Goal: Find specific page/section

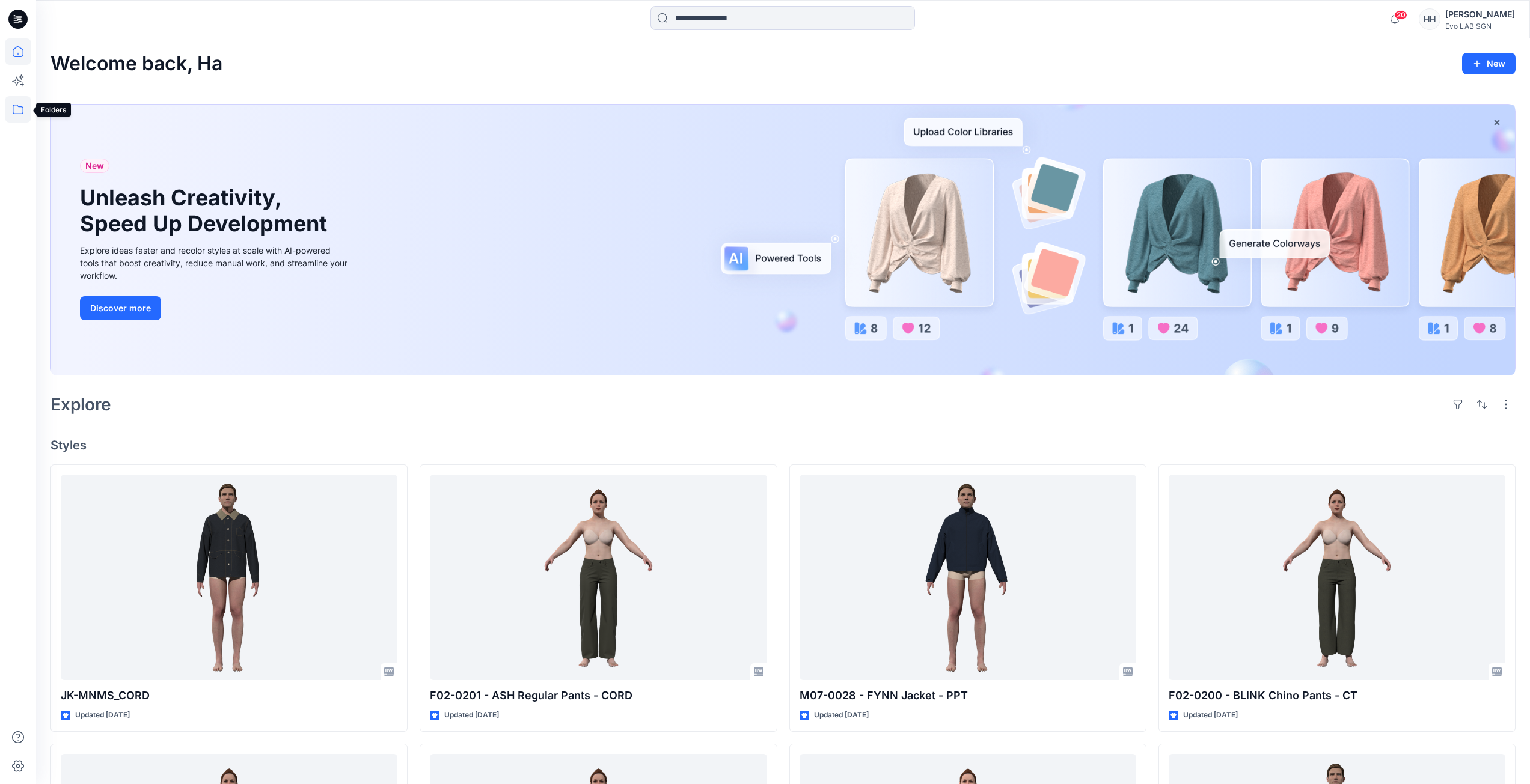
click at [23, 104] on icon at bounding box center [18, 109] width 27 height 27
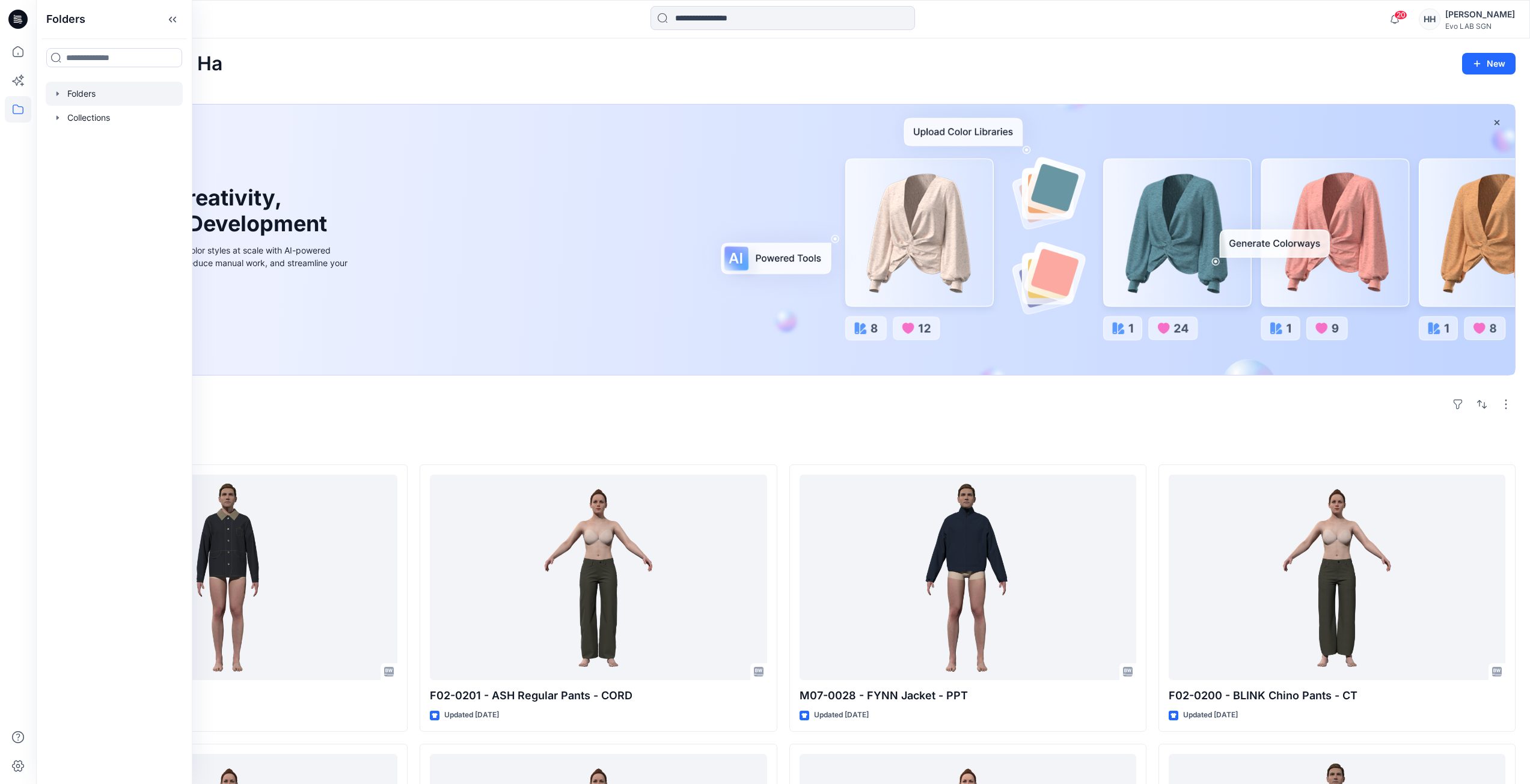
click at [85, 97] on div at bounding box center [114, 94] width 137 height 24
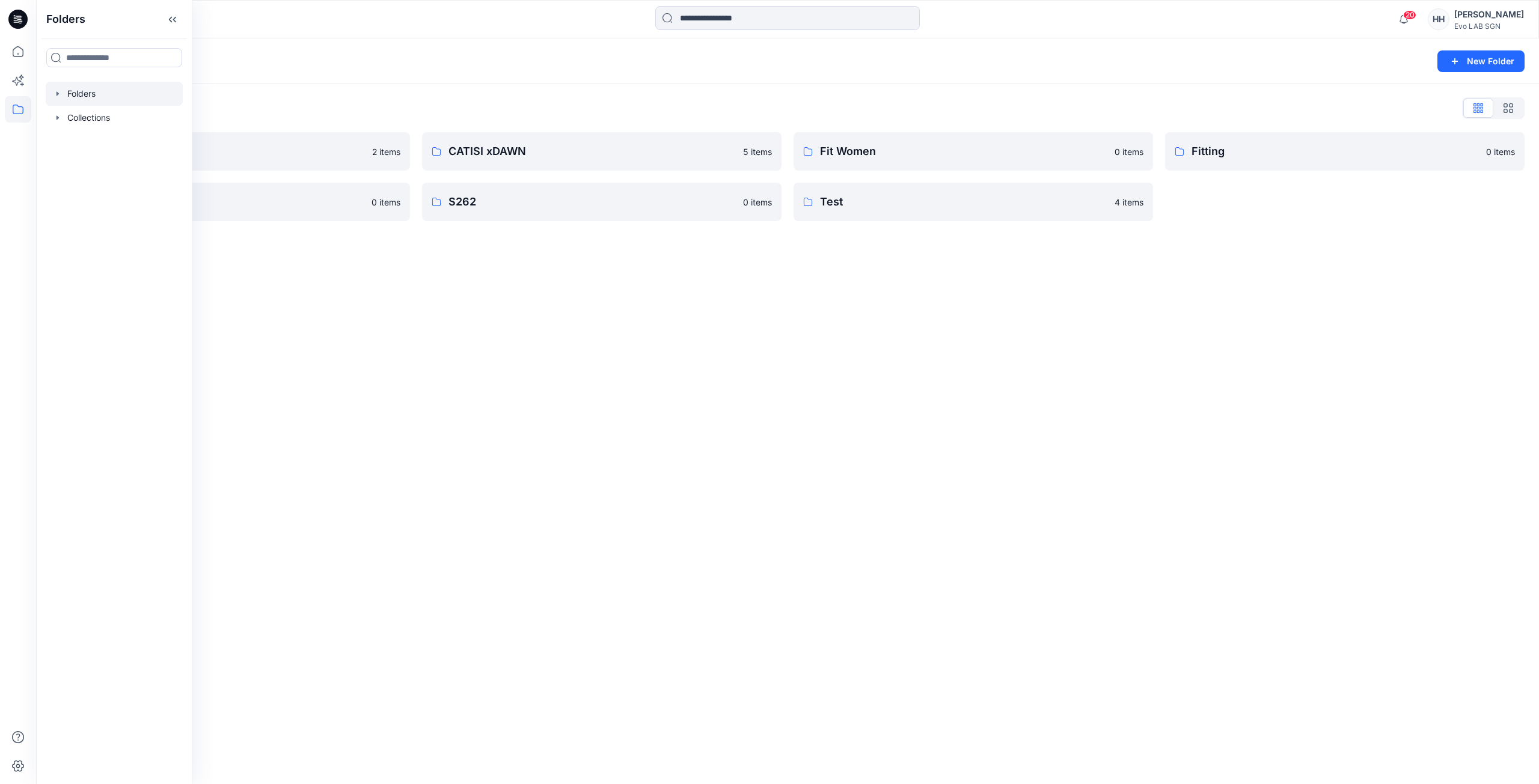
drag, startPoint x: 673, startPoint y: 294, endPoint x: 879, endPoint y: 266, distance: 207.9
click at [678, 294] on div "Folders New Folder Folders List 3D NEW SAMPLE 2 items Practice_Onboarding 0 ite…" at bounding box center [787, 411] width 1503 height 746
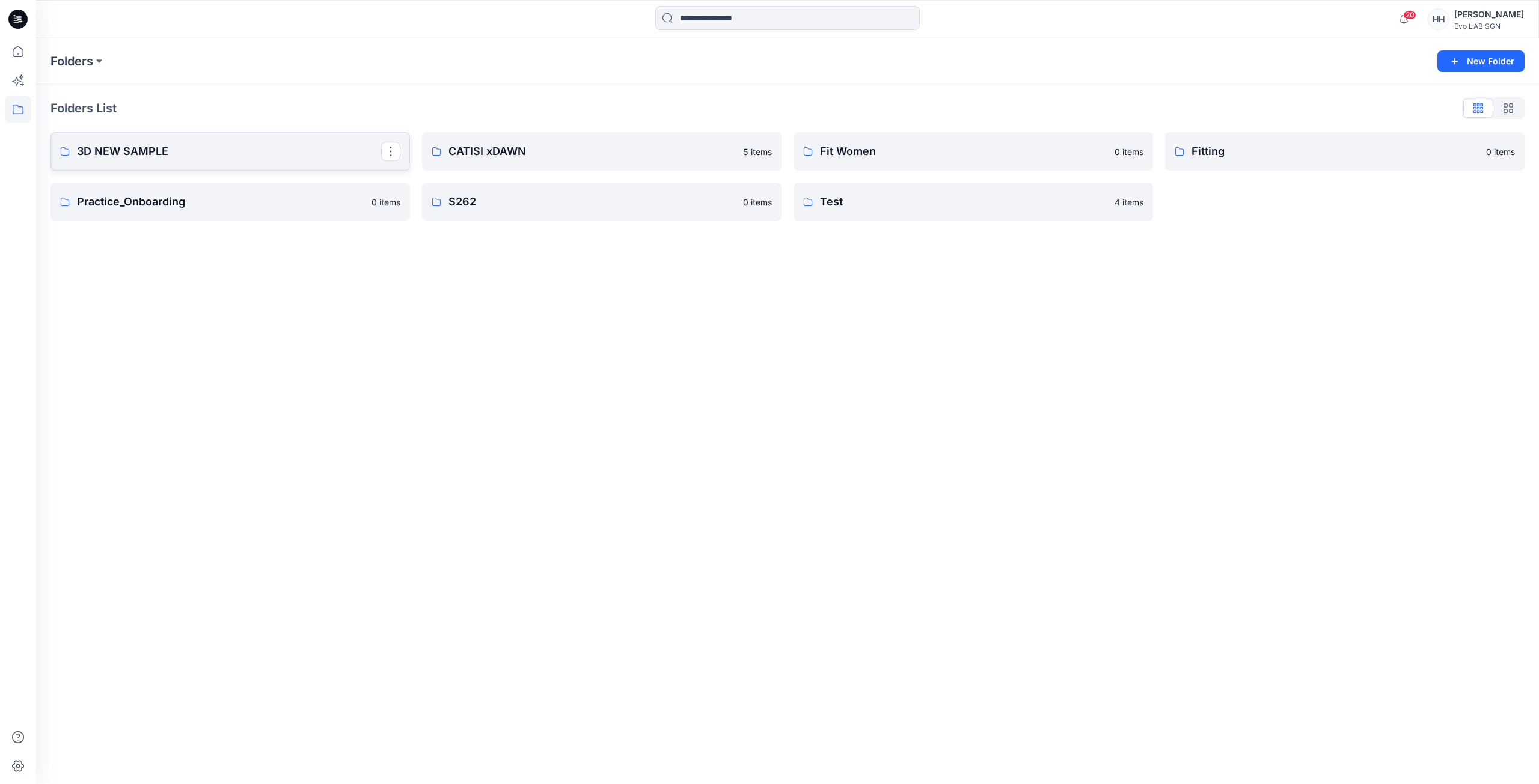
click at [167, 156] on p "3D NEW SAMPLE" at bounding box center [229, 151] width 304 height 17
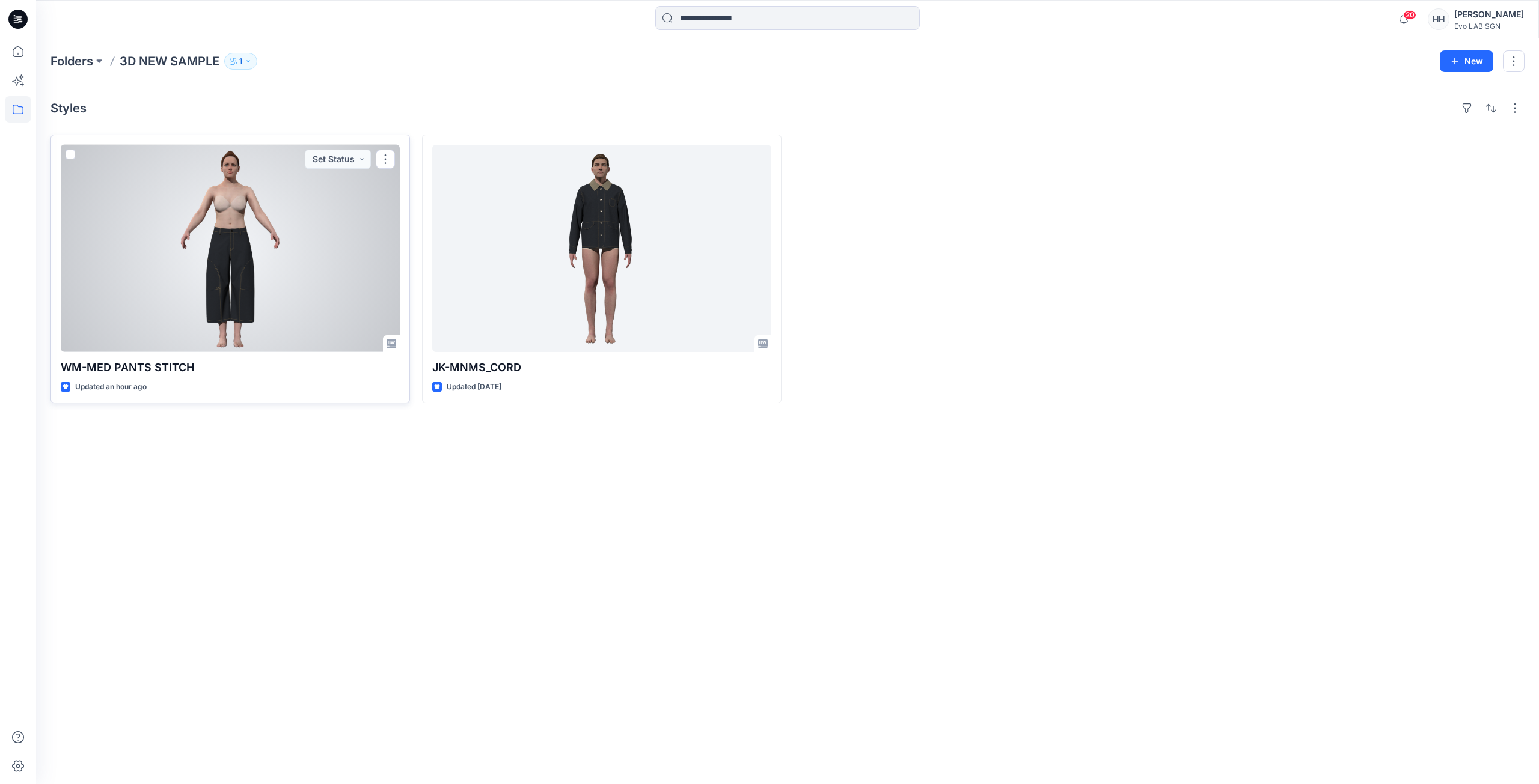
click at [218, 201] on div at bounding box center [230, 248] width 339 height 207
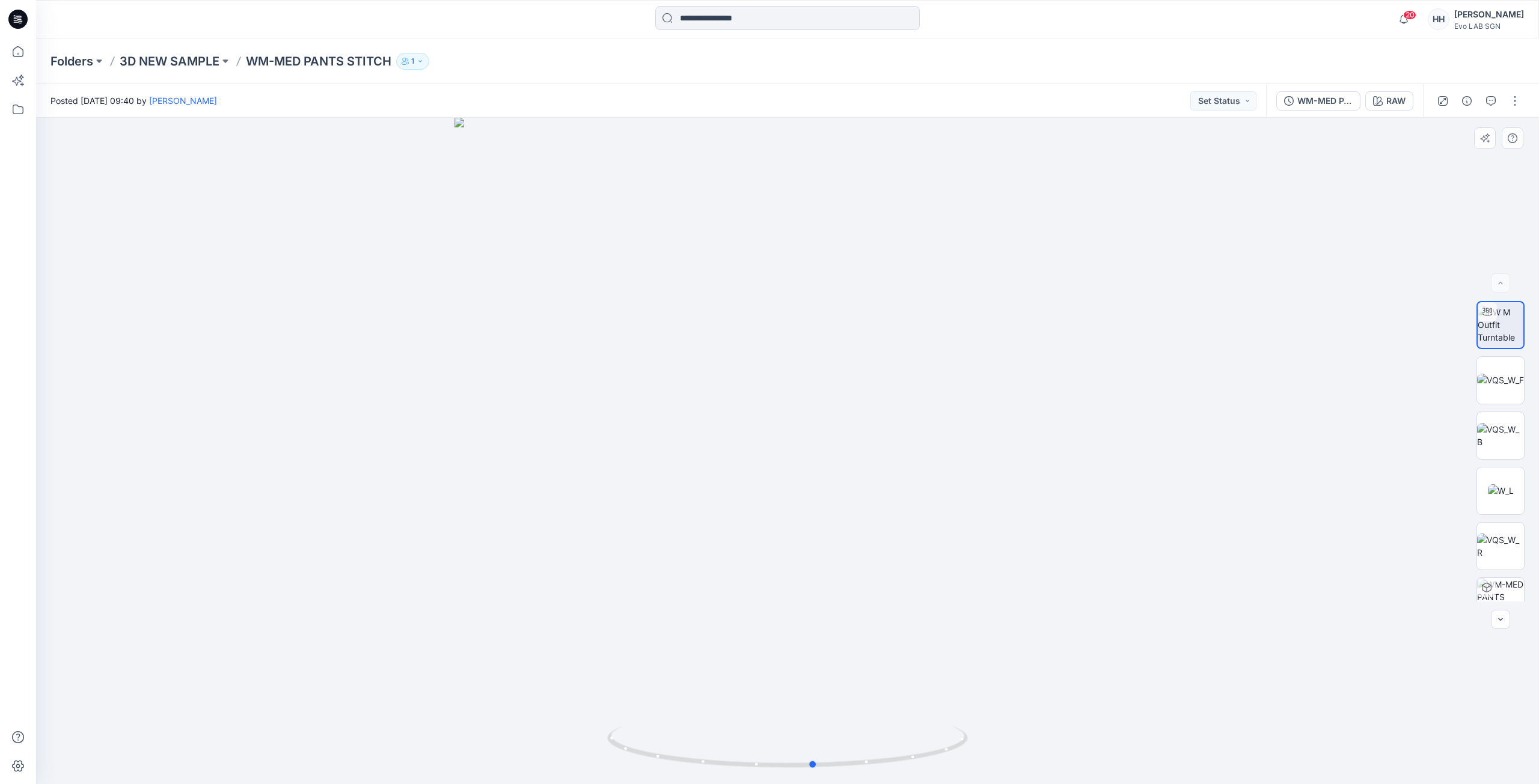
drag, startPoint x: 791, startPoint y: 764, endPoint x: 1178, endPoint y: 757, distance: 387.1
click at [1178, 757] on div at bounding box center [787, 451] width 1503 height 666
